Goal: Information Seeking & Learning: Check status

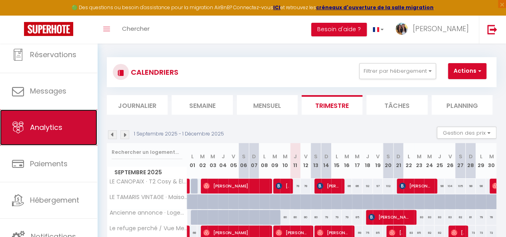
click at [54, 127] on span "Analytics" at bounding box center [46, 127] width 32 height 10
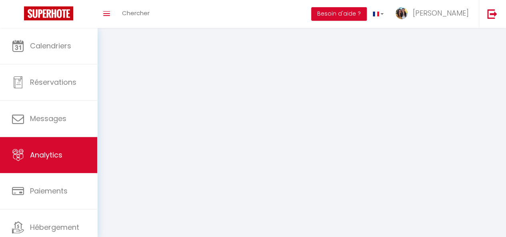
select select "2025"
select select "9"
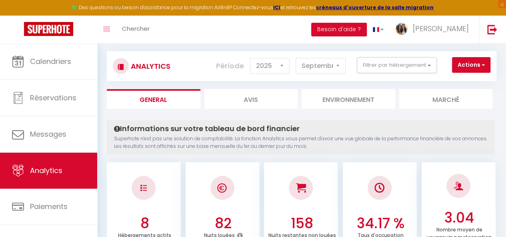
scroll to position [9, 0]
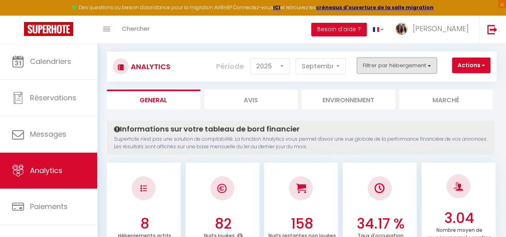
click at [417, 68] on button "Filtrer par hébergement" at bounding box center [397, 66] width 80 height 16
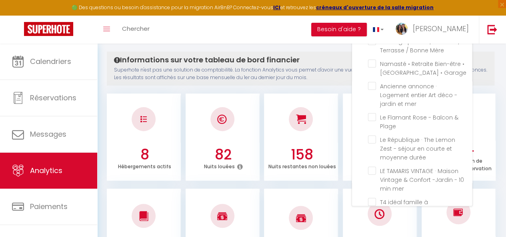
scroll to position [81, 0]
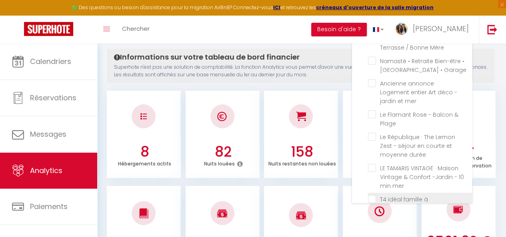
click at [373, 195] on calme "checkbox" at bounding box center [420, 199] width 104 height 8
checkbox calme "true"
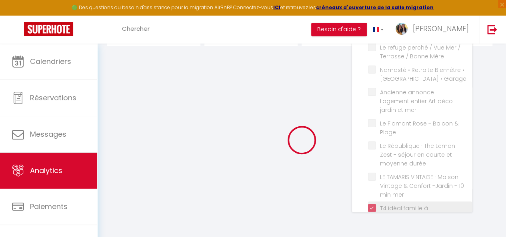
checkbox Couple\/Pro "false"
checkbox Mère "false"
checkbox Garage "false"
checkbox mer "false"
checkbox Plage "false"
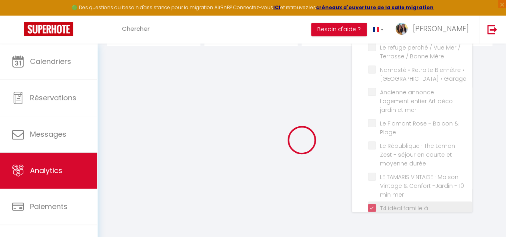
checkbox durée "false"
checkbox mer "false"
checkbox Couple\/Pro "false"
checkbox Mère "false"
checkbox Garage "false"
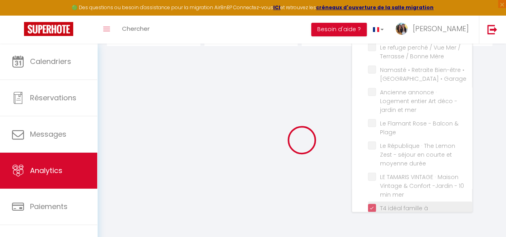
checkbox mer "false"
checkbox Plage "false"
checkbox durée "false"
checkbox mer "false"
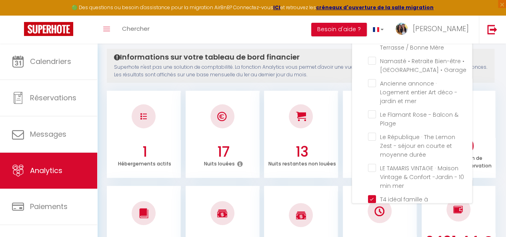
click at [312, 32] on div "Toggle menubar Chercher BUTTON Besoin d'aide ? [PERSON_NAME] Paramètres Équipe" at bounding box center [279, 30] width 442 height 28
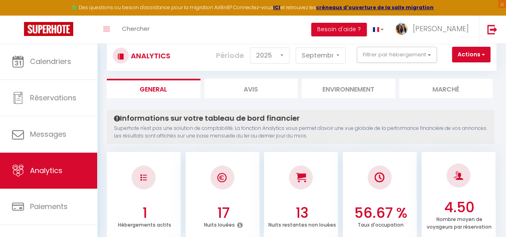
scroll to position [0, 0]
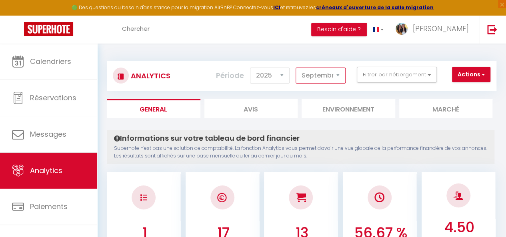
click at [338, 79] on select "[PERSON_NAME] Mars [PERSON_NAME] Juin Juillet Août Septembre Octobre Novembre D…" at bounding box center [320, 76] width 50 height 16
click at [296, 68] on select "[PERSON_NAME] Mars [PERSON_NAME] Juin Juillet Août Septembre Octobre Novembre D…" at bounding box center [320, 76] width 50 height 16
click at [340, 75] on select "[PERSON_NAME] Mars [PERSON_NAME] Juin Juillet Août Septembre Octobre Novembre D…" at bounding box center [320, 76] width 50 height 16
click at [296, 68] on select "[PERSON_NAME] Mars [PERSON_NAME] Juin Juillet Août Septembre Octobre Novembre D…" at bounding box center [320, 76] width 50 height 16
click at [341, 79] on select "[PERSON_NAME] Mars [PERSON_NAME] Juin Juillet Août Septembre Octobre Novembre D…" at bounding box center [320, 76] width 50 height 16
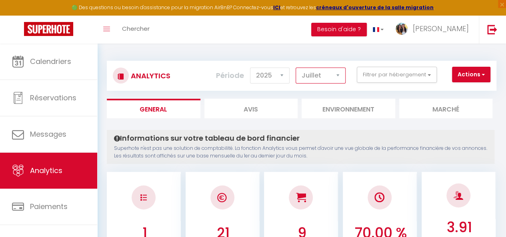
click at [296, 68] on select "[PERSON_NAME] Mars [PERSON_NAME] Juin Juillet Août Septembre Octobre Novembre D…" at bounding box center [320, 76] width 50 height 16
click at [339, 80] on select "[PERSON_NAME] Mars [PERSON_NAME] Juin Juillet Août Septembre Octobre Novembre D…" at bounding box center [320, 76] width 50 height 16
click at [296, 68] on select "[PERSON_NAME] Mars [PERSON_NAME] Juin Juillet Août Septembre Octobre Novembre D…" at bounding box center [320, 76] width 50 height 16
click at [335, 80] on select "[PERSON_NAME] Mars [PERSON_NAME] Juin Juillet Août Septembre Octobre Novembre D…" at bounding box center [320, 76] width 50 height 16
select select "9"
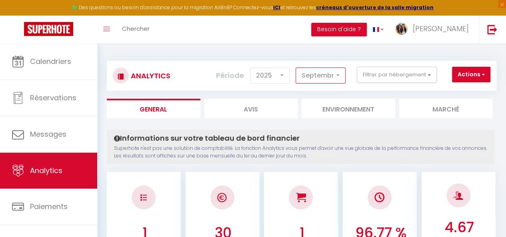
click at [296, 68] on select "[PERSON_NAME] Mars [PERSON_NAME] Juin Juillet Août Septembre Octobre Novembre D…" at bounding box center [320, 76] width 50 height 16
